Goal: Find specific page/section: Find specific page/section

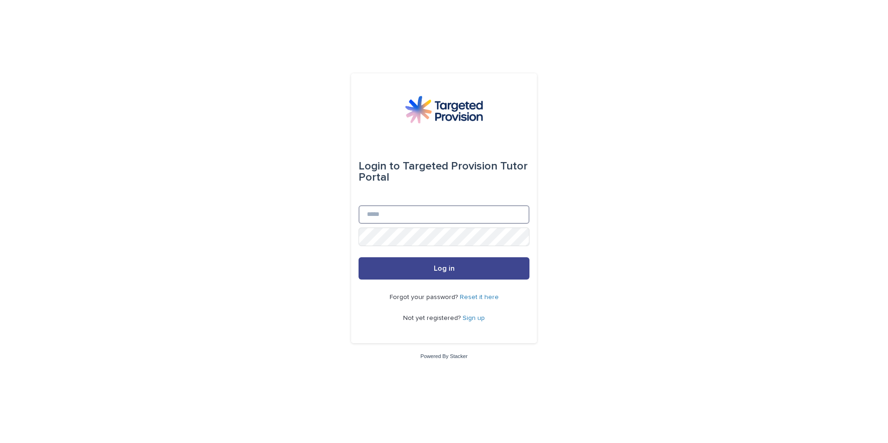
type input "**********"
click at [445, 268] on span "Log in" at bounding box center [444, 268] width 21 height 7
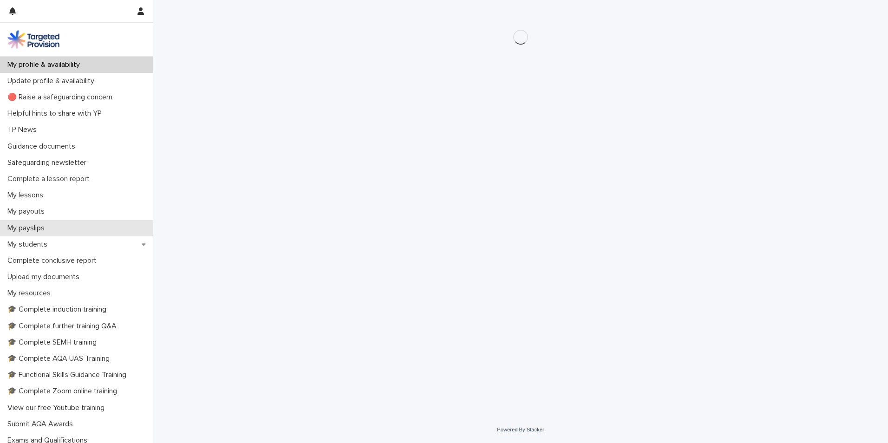
click at [33, 229] on p "My payslips" at bounding box center [28, 228] width 48 height 9
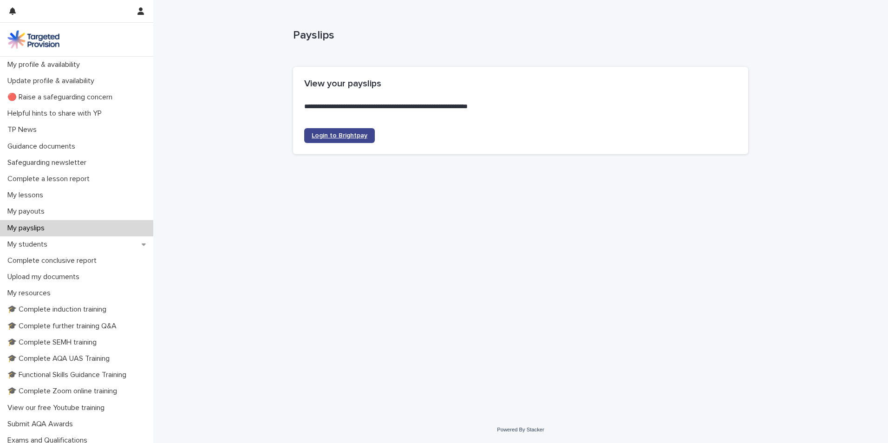
click at [322, 132] on span "Login to Brightpay" at bounding box center [340, 135] width 56 height 7
click at [28, 196] on p "My lessons" at bounding box center [27, 195] width 47 height 9
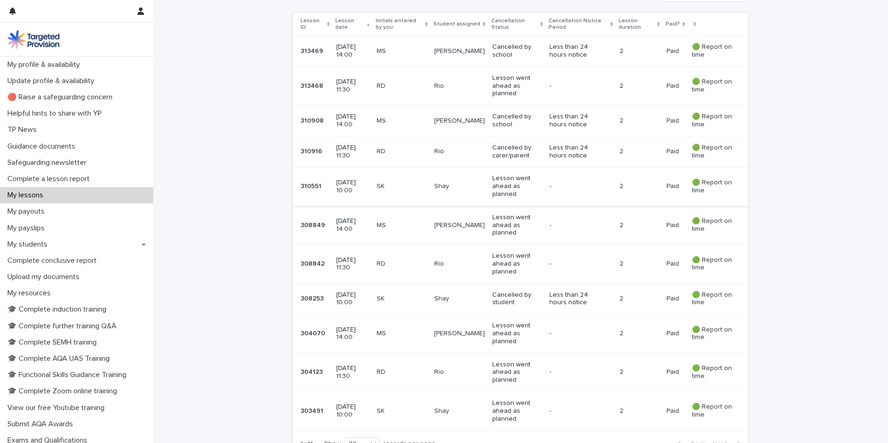
scroll to position [288, 0]
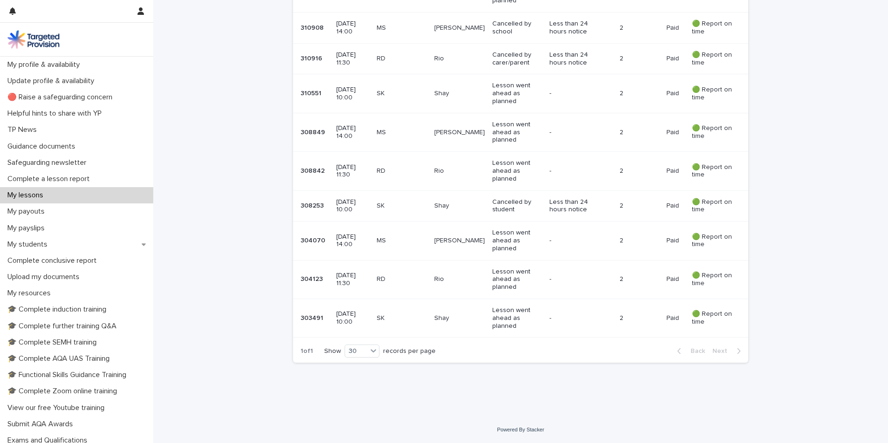
click at [339, 331] on td "[DATE] 10:00" at bounding box center [352, 318] width 40 height 39
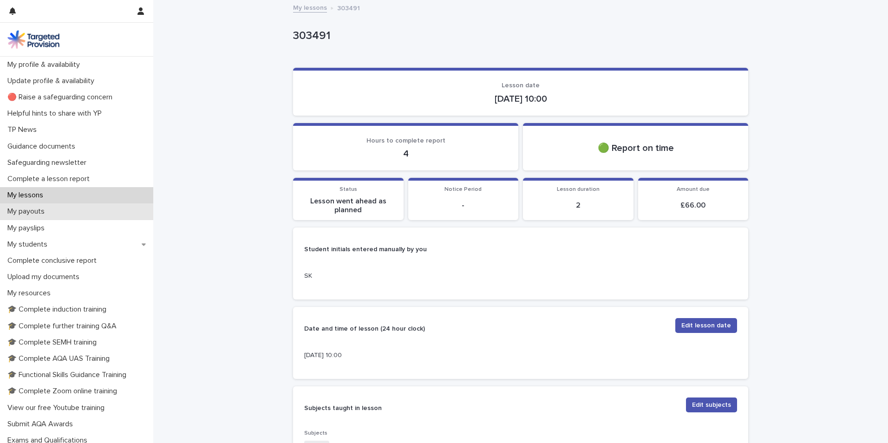
click at [33, 212] on p "My payouts" at bounding box center [28, 211] width 48 height 9
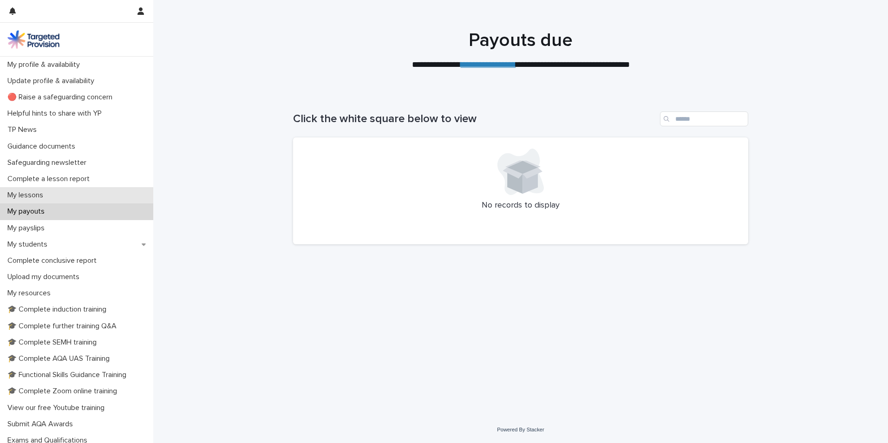
click at [30, 195] on p "My lessons" at bounding box center [27, 195] width 47 height 9
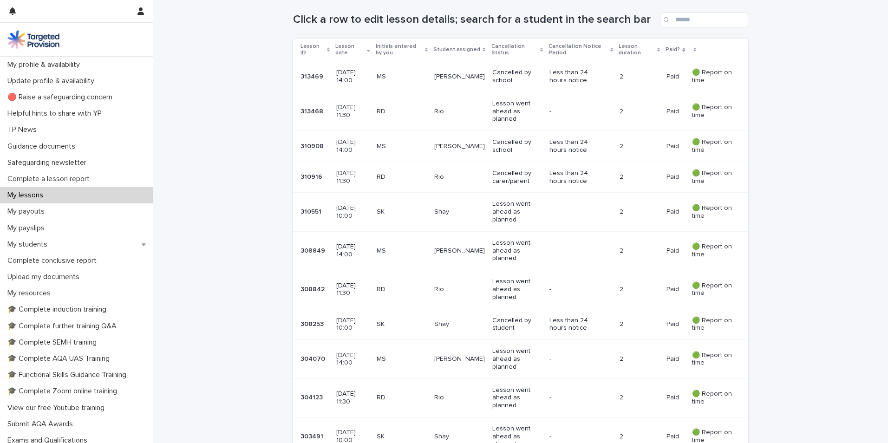
scroll to position [186, 0]
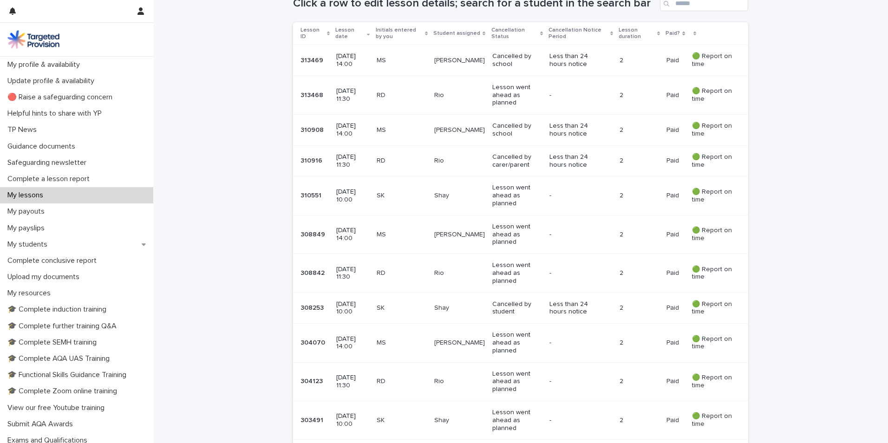
click at [785, 262] on div "Loading... Saving… Loading... Saving… Click a row to edit lesson details; searc…" at bounding box center [520, 248] width 735 height 541
